Goal: Task Accomplishment & Management: Use online tool/utility

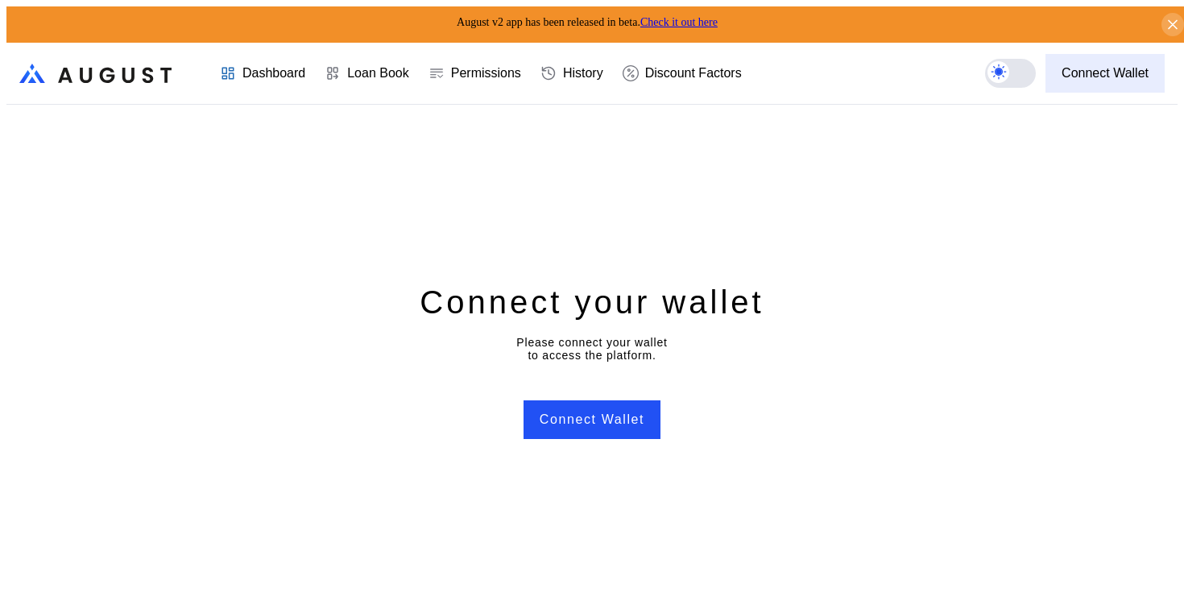
click at [1088, 66] on div "Connect Wallet" at bounding box center [1105, 73] width 87 height 15
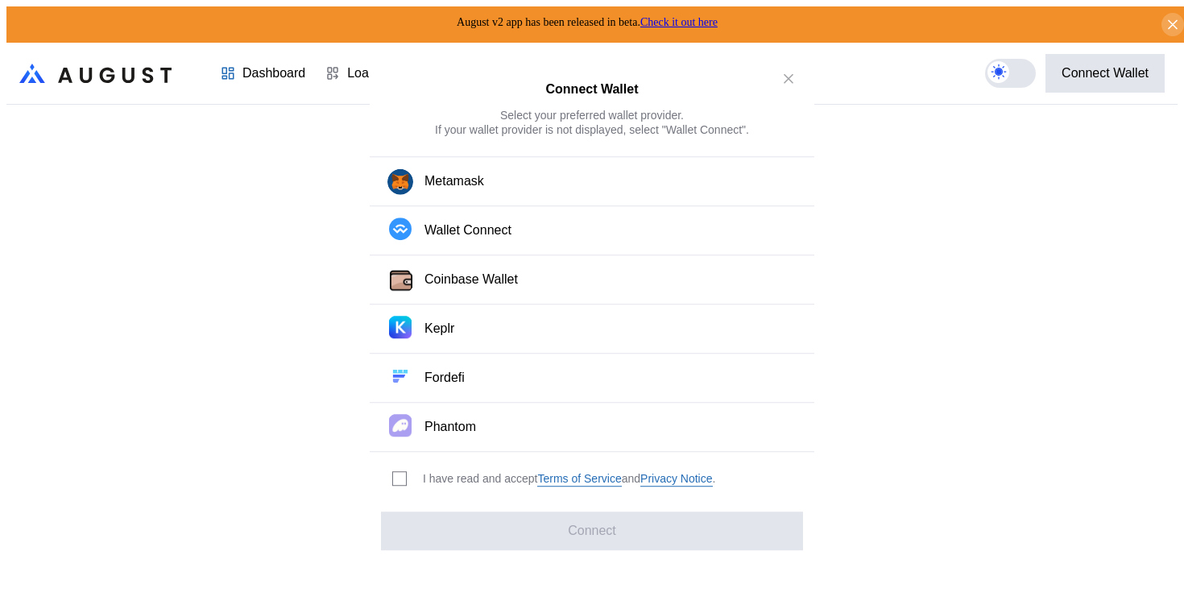
click at [388, 474] on div "I have read and accept Terms of Service and Privacy Notice ." at bounding box center [551, 478] width 363 height 53
click at [404, 474] on label "modal" at bounding box center [399, 478] width 15 height 15
